Goal: Find specific page/section: Find specific page/section

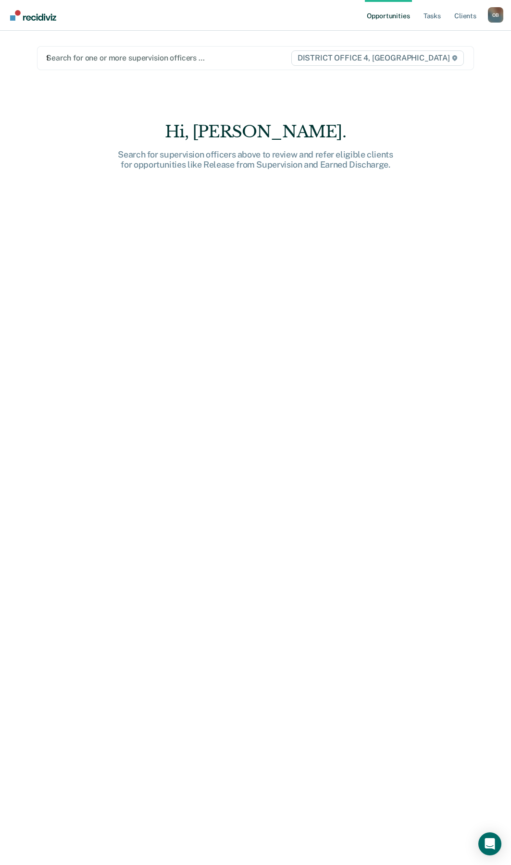
type input "fis"
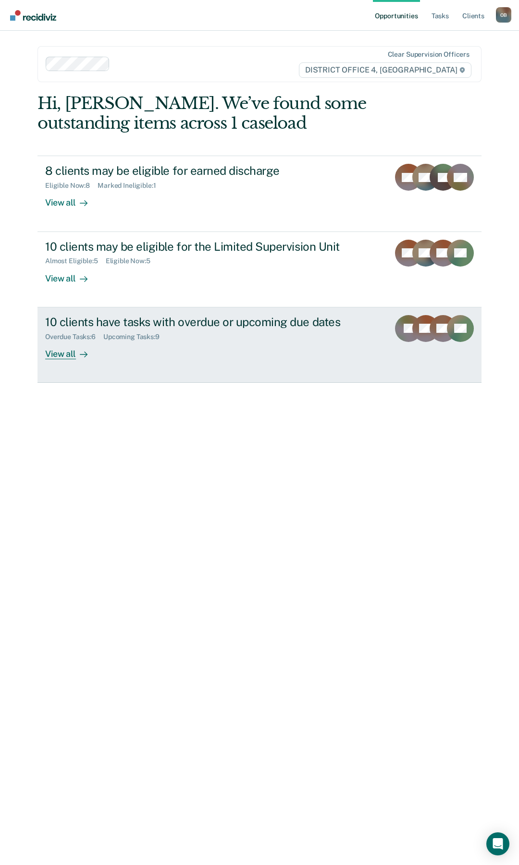
click at [54, 352] on div "View all" at bounding box center [72, 350] width 54 height 19
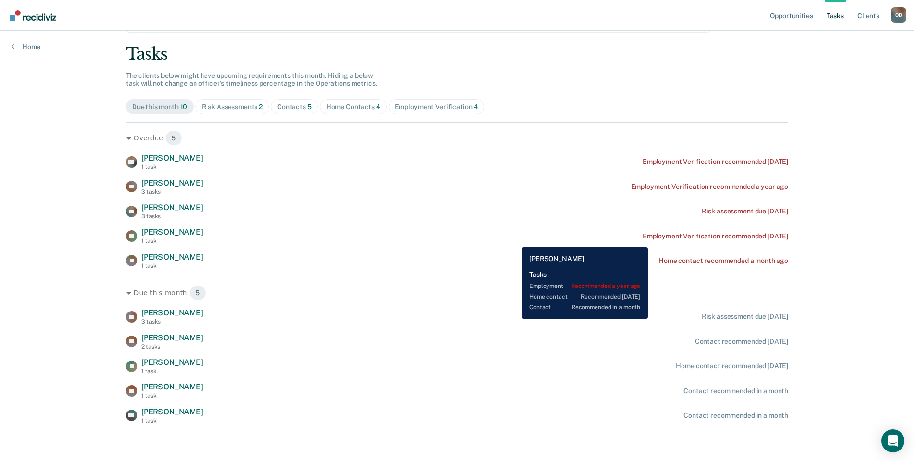
scroll to position [50, 0]
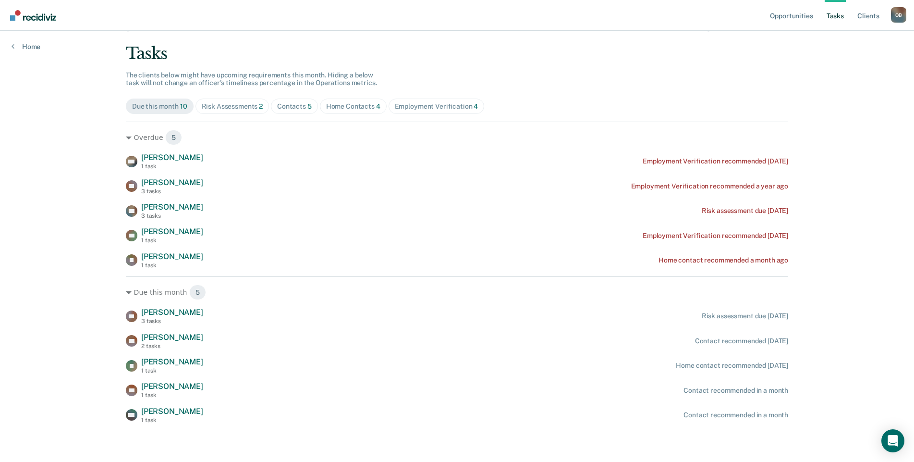
click at [346, 108] on div "Home Contacts 4" at bounding box center [353, 106] width 54 height 8
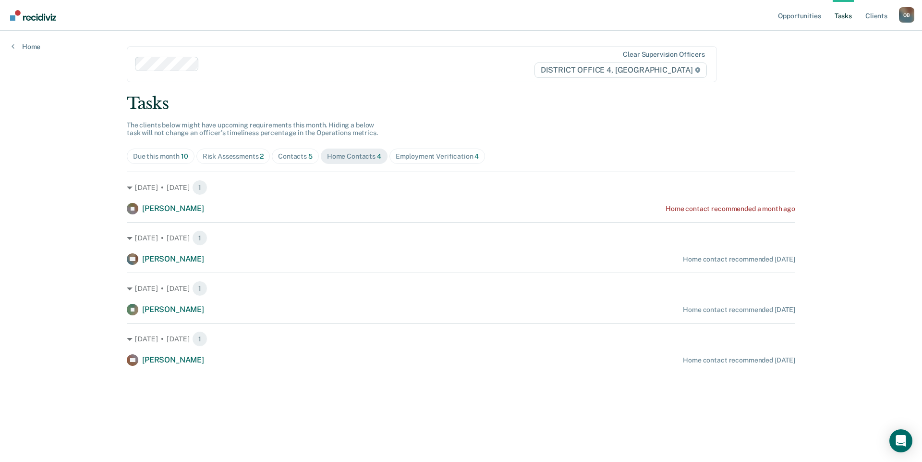
click at [278, 84] on main "Clear supervision officers DISTRICT OFFICE 4, BOISE Tasks The clients below mig…" at bounding box center [461, 235] width 692 height 408
click at [518, 20] on link "Client s" at bounding box center [877, 15] width 26 height 31
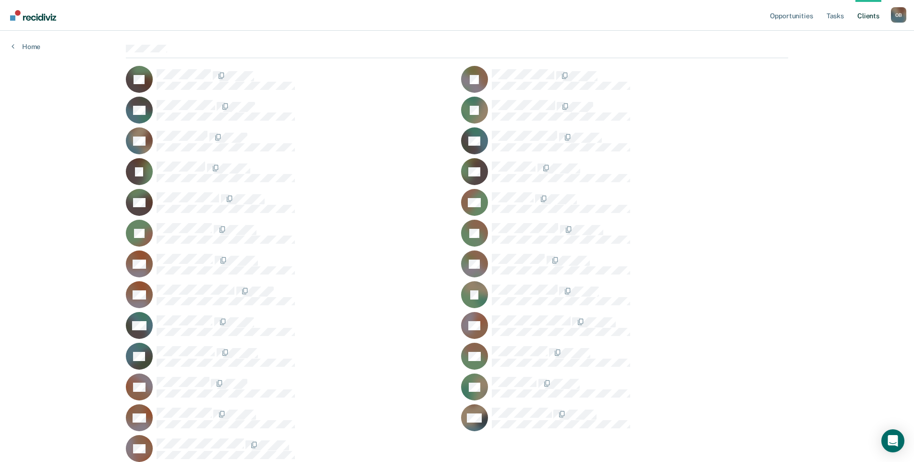
scroll to position [129, 0]
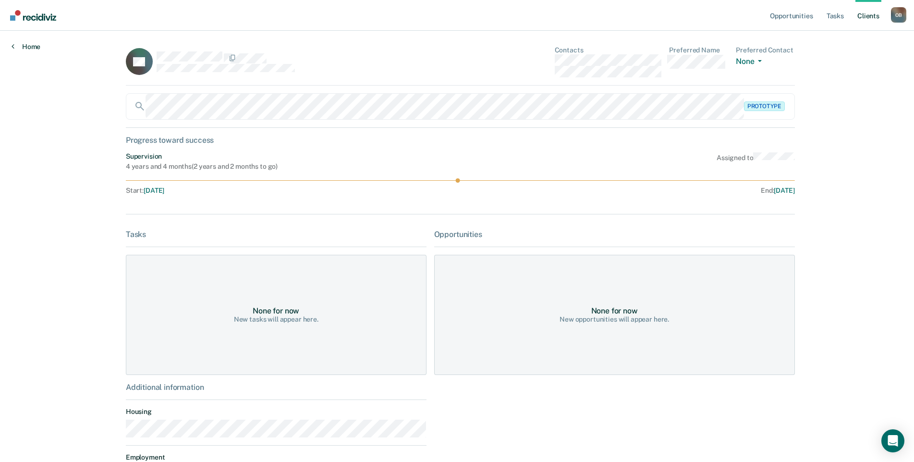
click at [38, 46] on link "Home" at bounding box center [26, 46] width 29 height 9
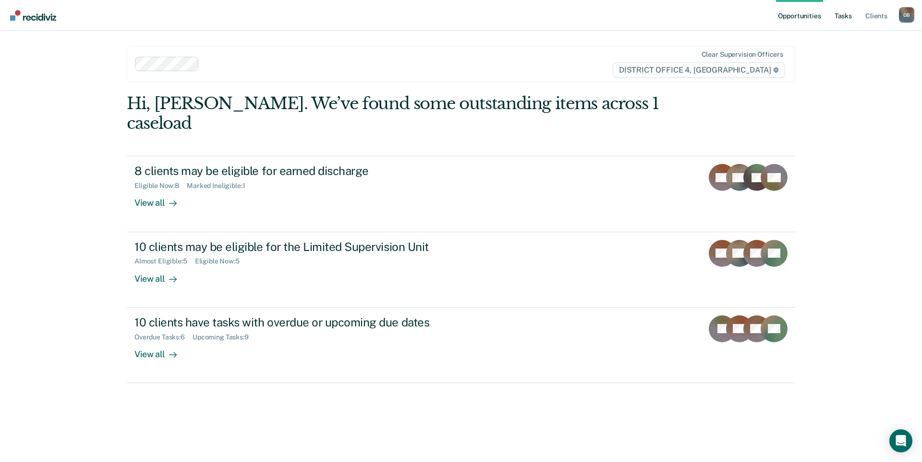
click at [518, 16] on link "Tasks" at bounding box center [843, 15] width 21 height 31
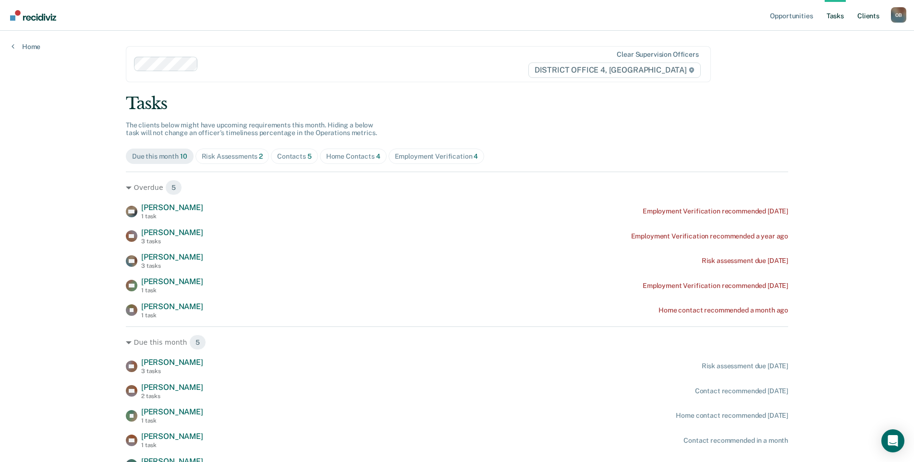
click at [518, 19] on link "Client s" at bounding box center [869, 15] width 26 height 31
